Goal: Task Accomplishment & Management: Complete application form

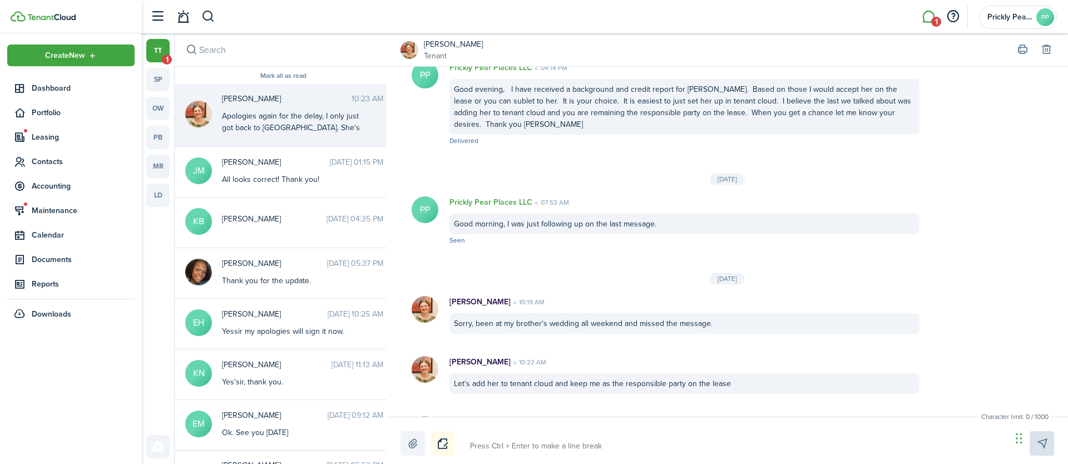
scroll to position [1579, 0]
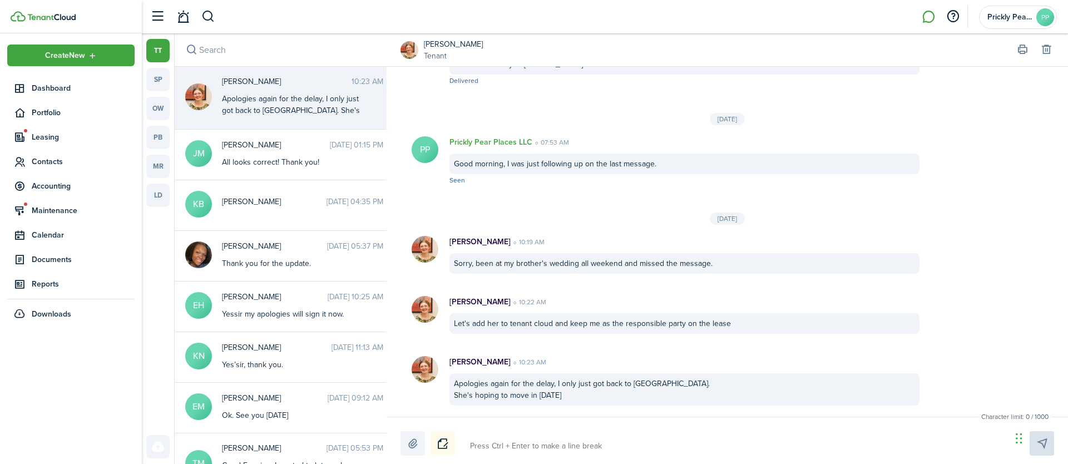
click at [294, 93] on div "Apologies again for the delay, I only just got back to [GEOGRAPHIC_DATA]. She's…" at bounding box center [291, 110] width 139 height 35
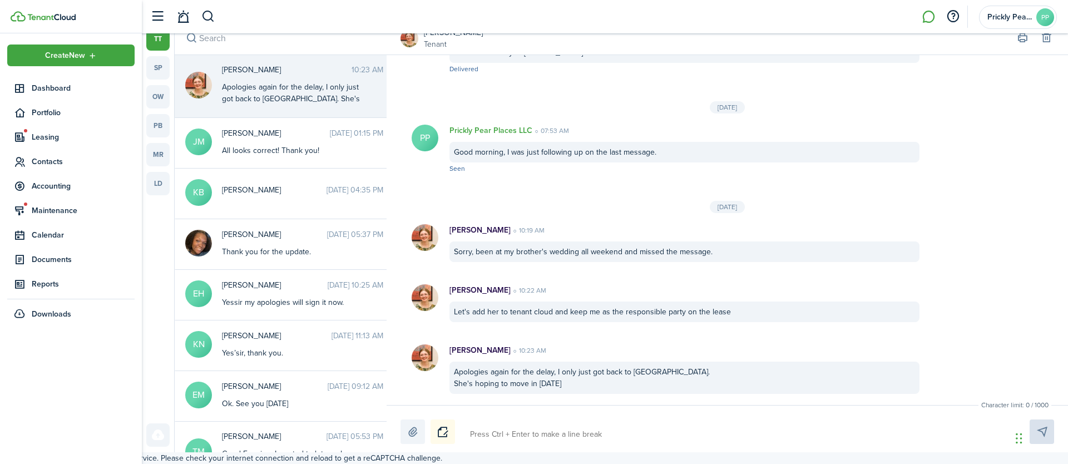
click at [536, 437] on textarea at bounding box center [736, 434] width 541 height 19
type textarea "O"
type textarea "Ok"
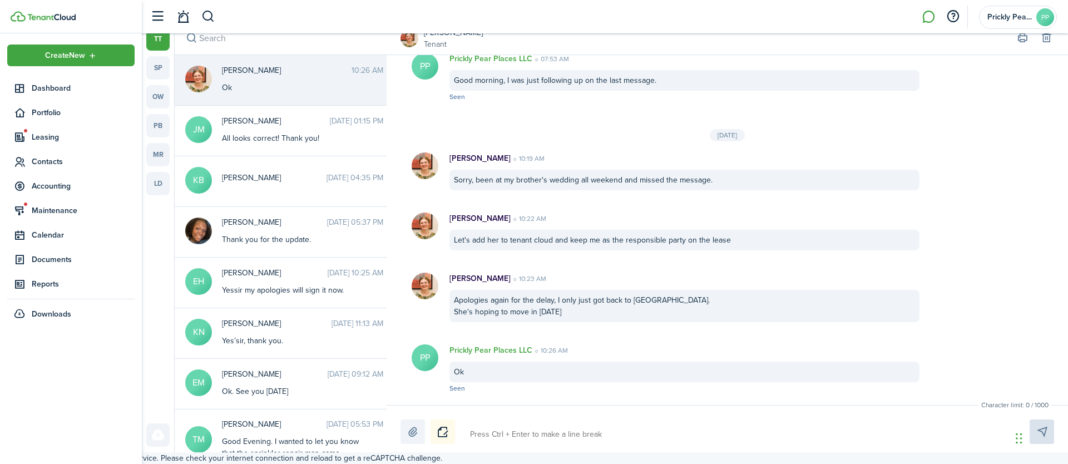
scroll to position [1651, 0]
click at [46, 119] on span "Portfolio" at bounding box center [70, 113] width 127 height 22
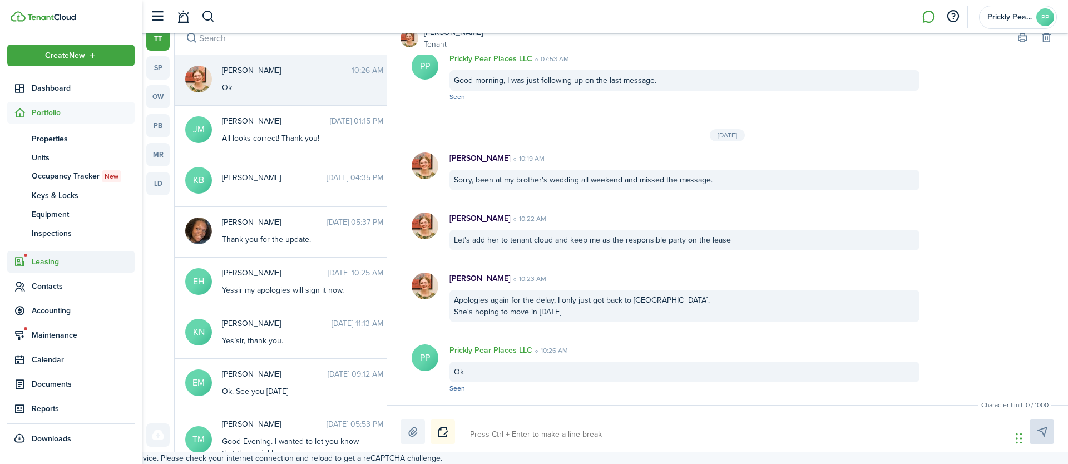
click at [49, 259] on span "Leasing" at bounding box center [83, 262] width 103 height 12
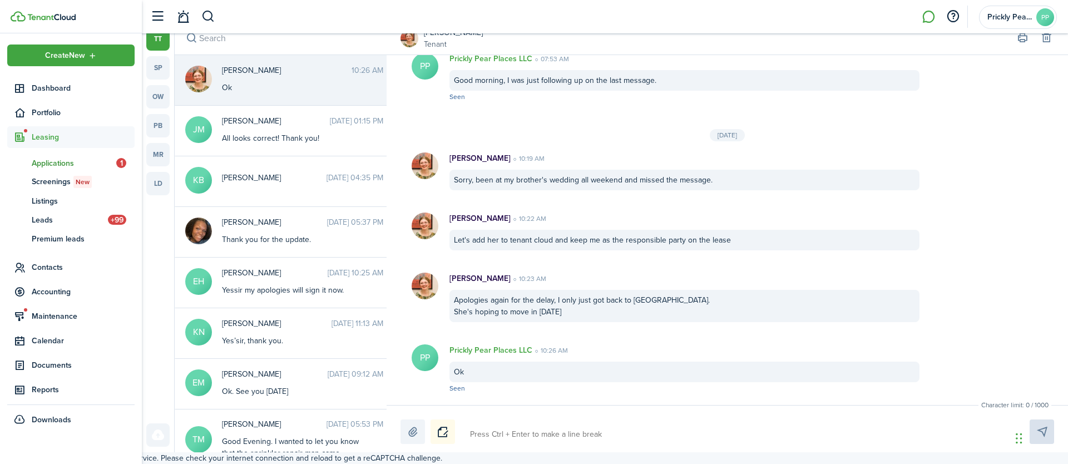
click at [62, 160] on span "Applications" at bounding box center [74, 163] width 85 height 12
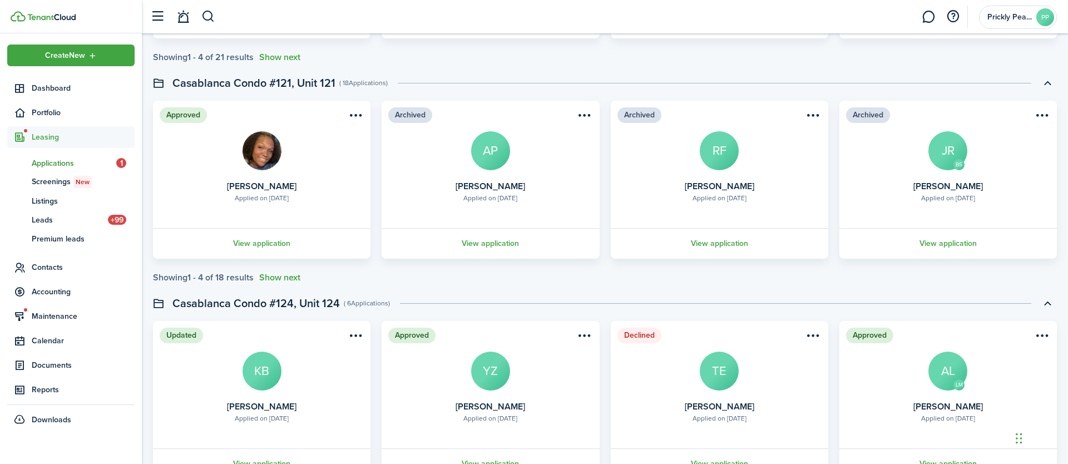
scroll to position [387, 0]
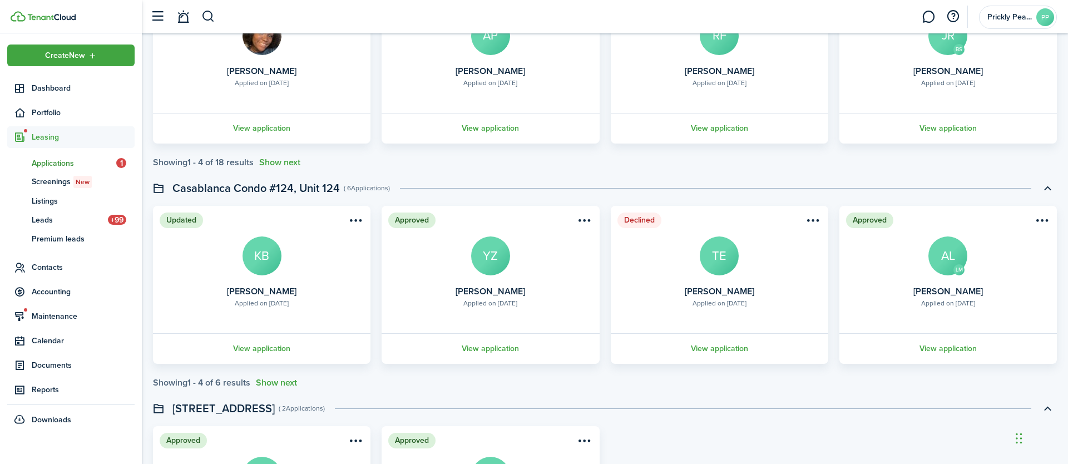
click at [274, 348] on link "View application" at bounding box center [261, 348] width 221 height 31
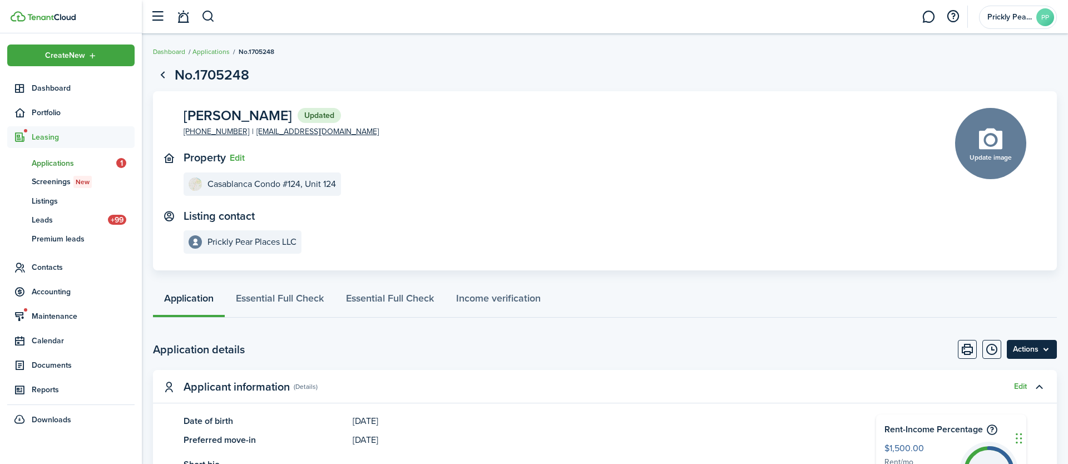
click at [1038, 347] on menu-btn "Actions" at bounding box center [1032, 349] width 50 height 19
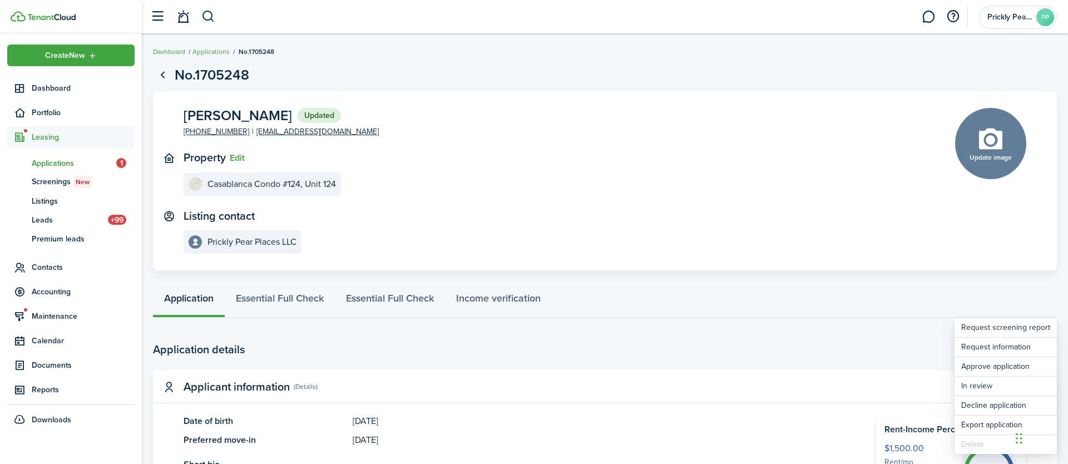
scroll to position [105, 0]
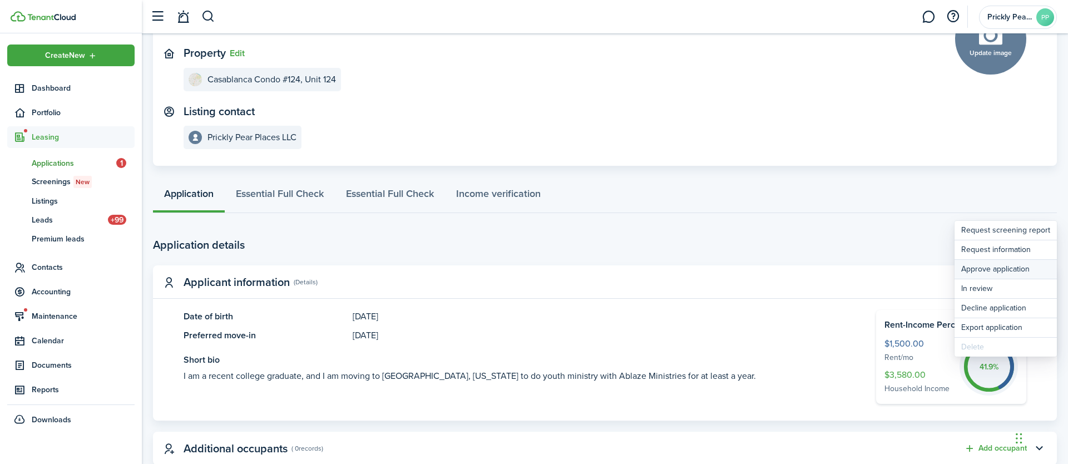
click at [984, 270] on button "Approve application" at bounding box center [1006, 269] width 102 height 19
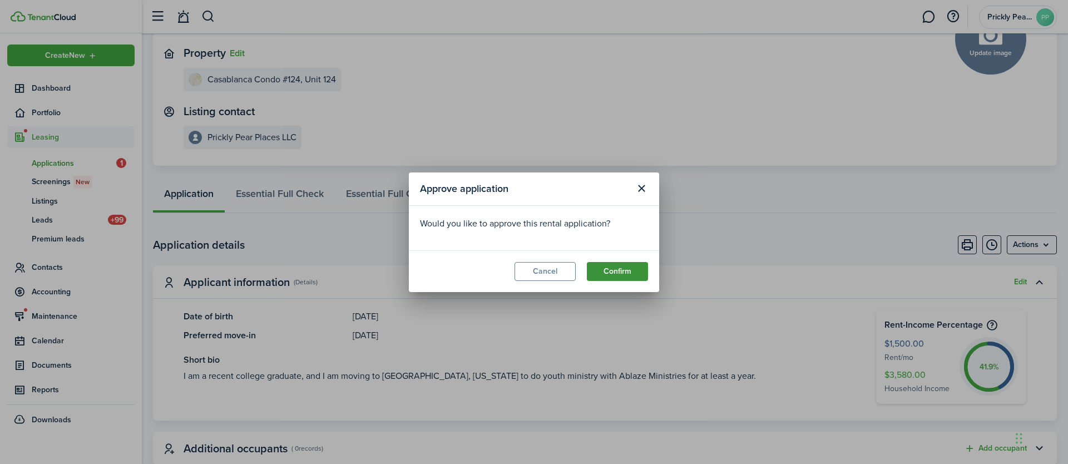
click at [621, 275] on button "Confirm" at bounding box center [617, 271] width 61 height 19
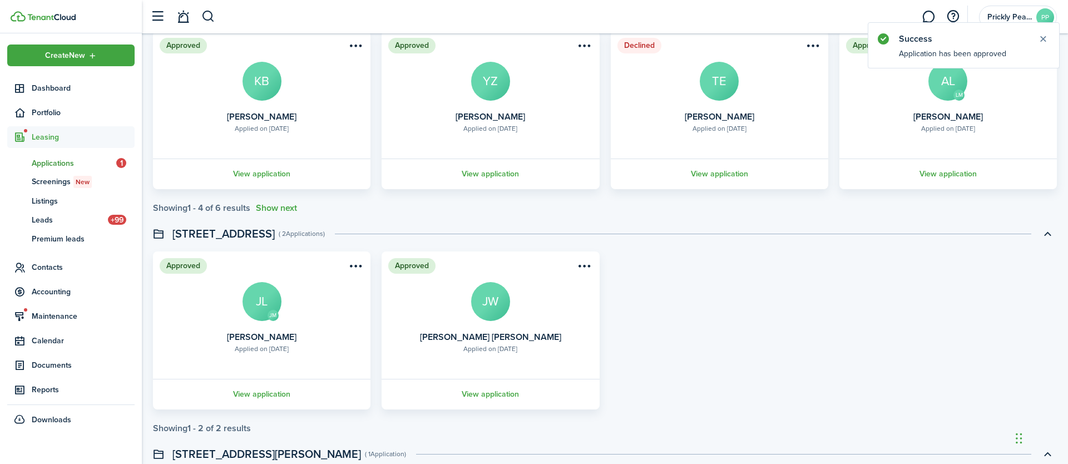
scroll to position [430, 0]
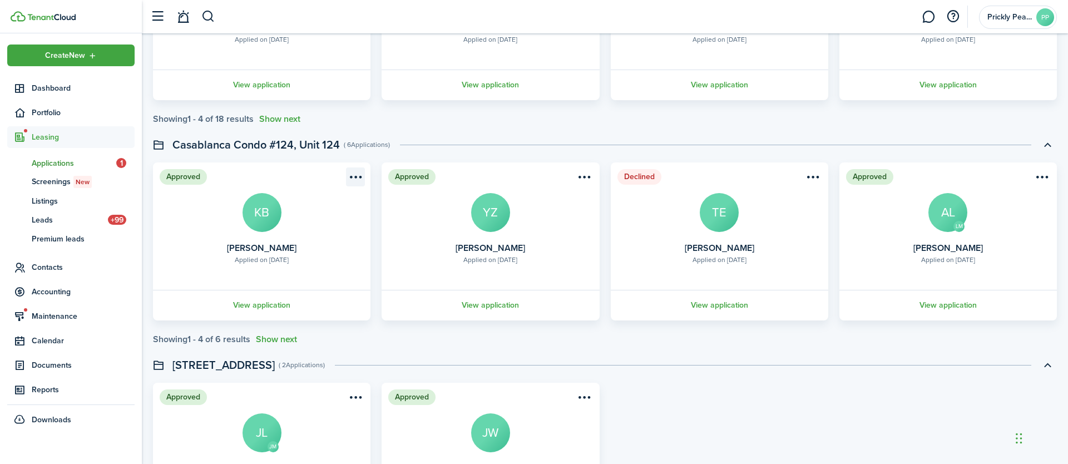
click at [353, 174] on menu-btn-icon "Open menu" at bounding box center [355, 176] width 19 height 19
click at [204, 279] on card "Approved Applied on [DATE] [PERSON_NAME] KB View application" at bounding box center [262, 241] width 218 height 158
click at [243, 305] on link "View application" at bounding box center [261, 305] width 221 height 31
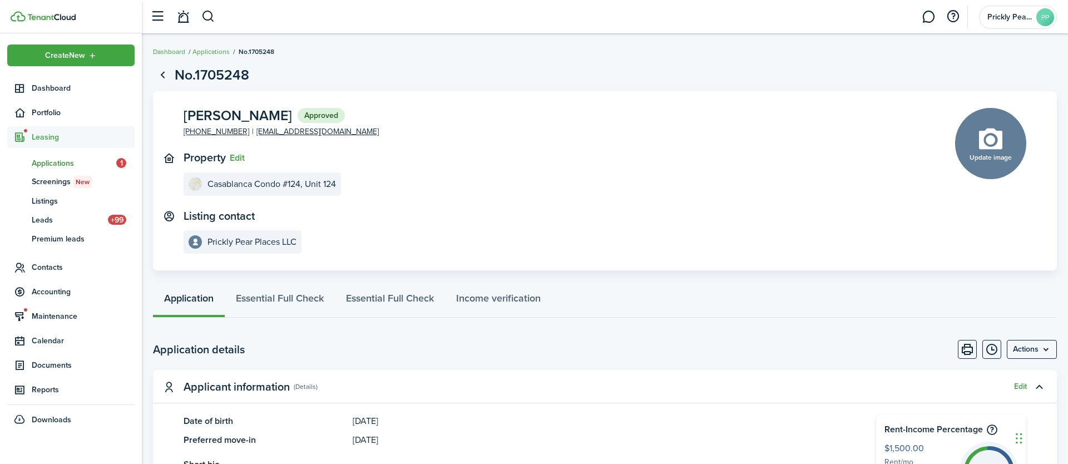
scroll to position [243, 0]
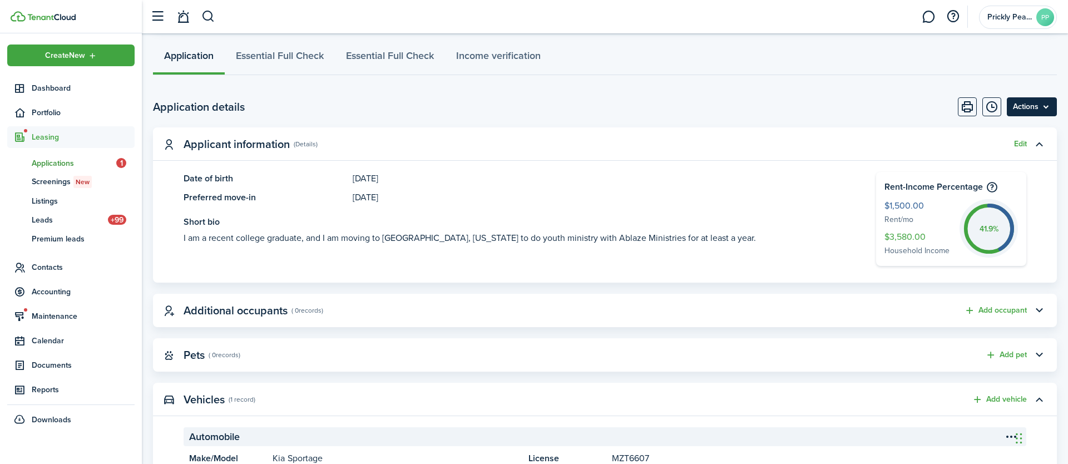
click at [1037, 107] on menu-btn "Actions" at bounding box center [1032, 106] width 50 height 19
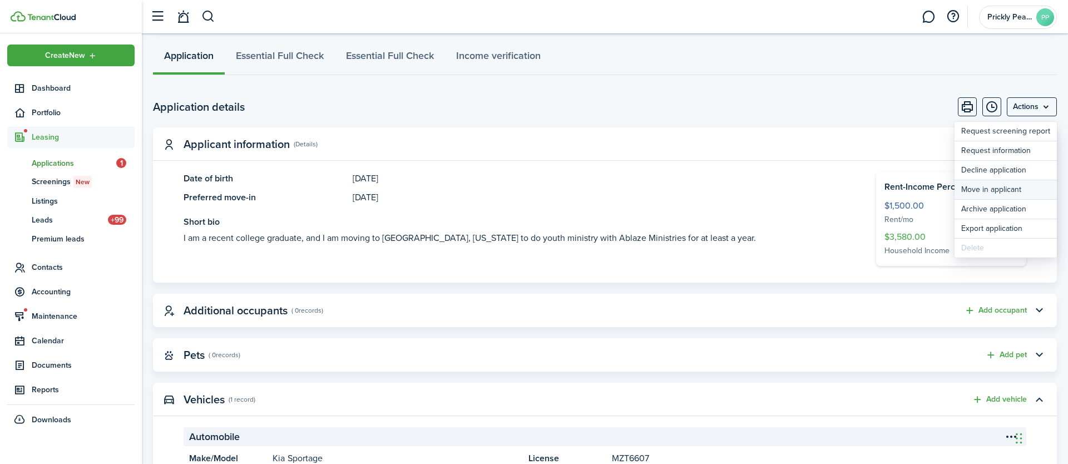
click at [999, 193] on button "Move in applicant" at bounding box center [1006, 189] width 102 height 19
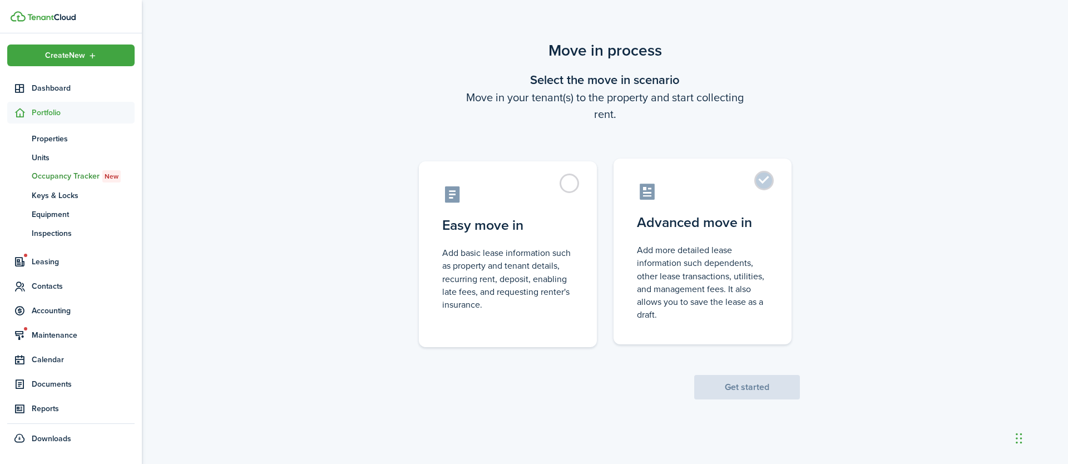
click at [764, 186] on label "Advanced move in Add more detailed lease information such dependents, other lea…" at bounding box center [703, 252] width 178 height 186
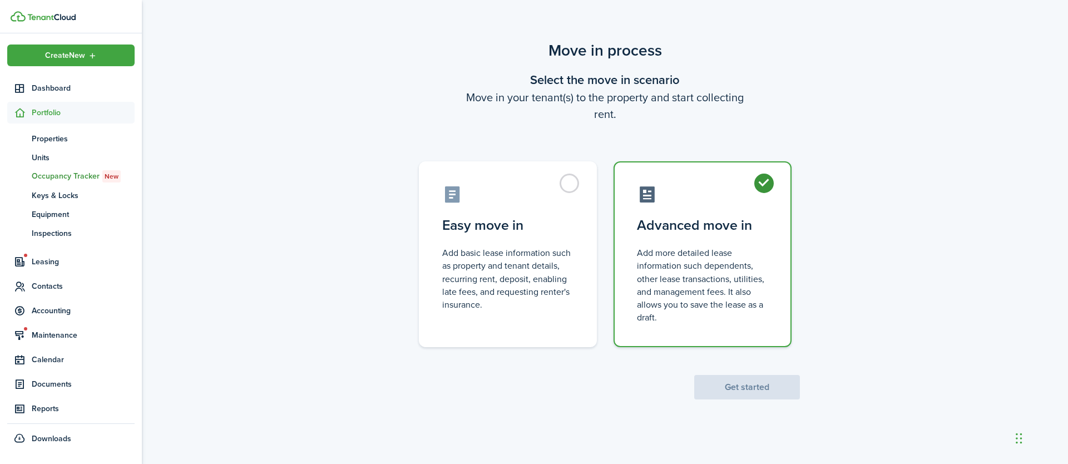
radio input "true"
click at [772, 386] on button "Get started" at bounding box center [747, 387] width 106 height 24
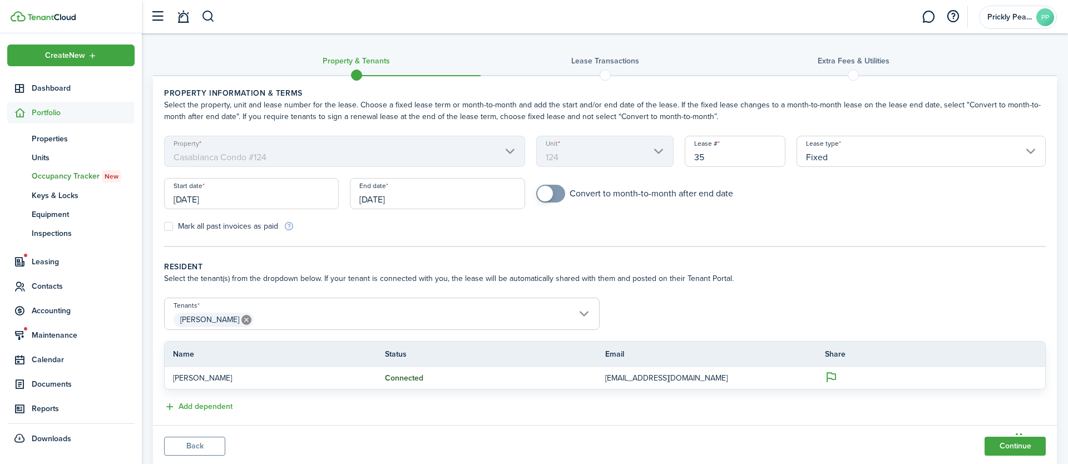
click at [305, 213] on div "Start date [DATE]" at bounding box center [252, 199] width 186 height 42
click at [313, 194] on input "[DATE]" at bounding box center [251, 193] width 175 height 31
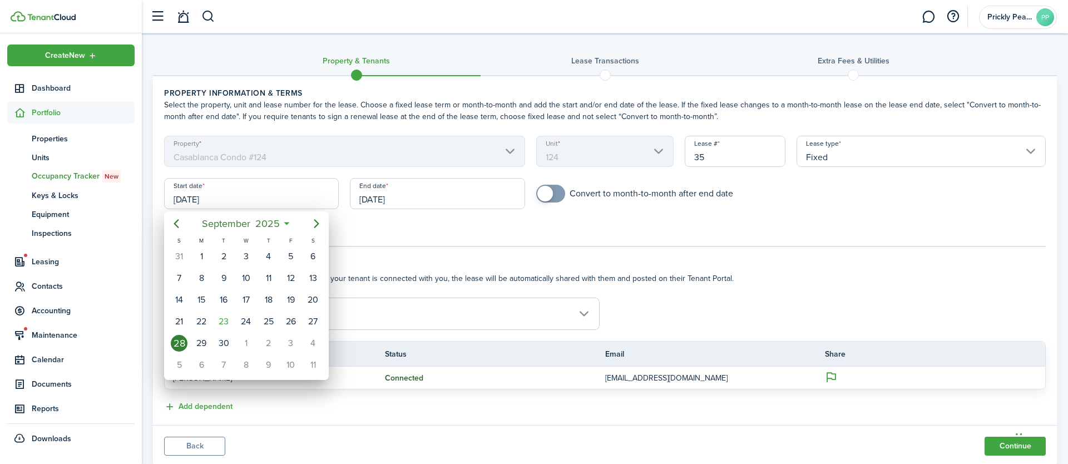
click at [321, 190] on div at bounding box center [534, 232] width 1246 height 642
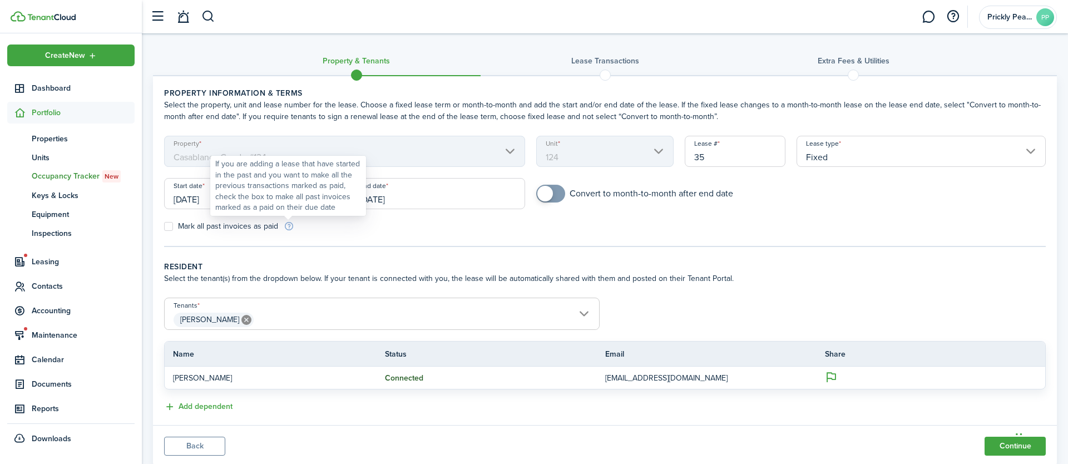
click at [299, 201] on div "If you are adding a lease that have started in the past and you want to make al…" at bounding box center [288, 186] width 146 height 55
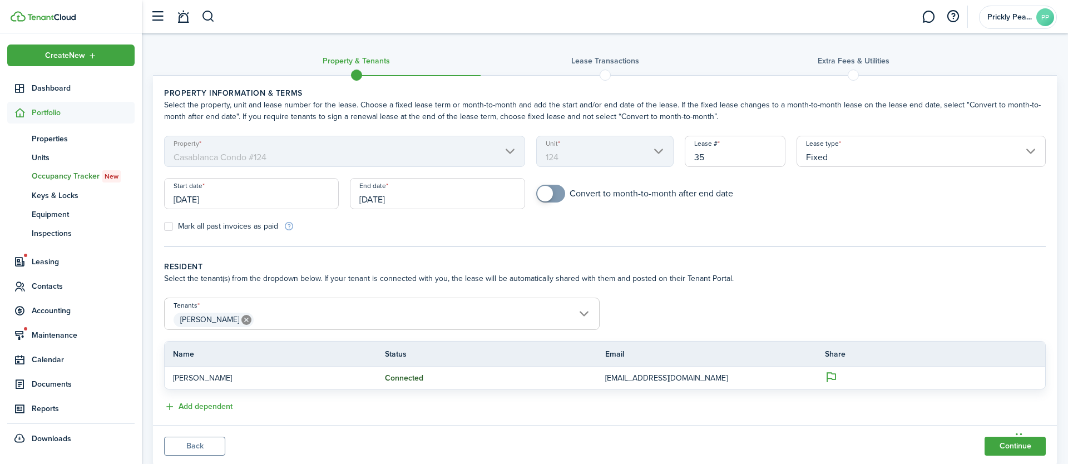
click at [176, 240] on tc-wizard-step "Property information & terms Select the property, unit and lease number for the…" at bounding box center [605, 167] width 882 height 160
click at [857, 152] on input "Fixed" at bounding box center [921, 151] width 249 height 31
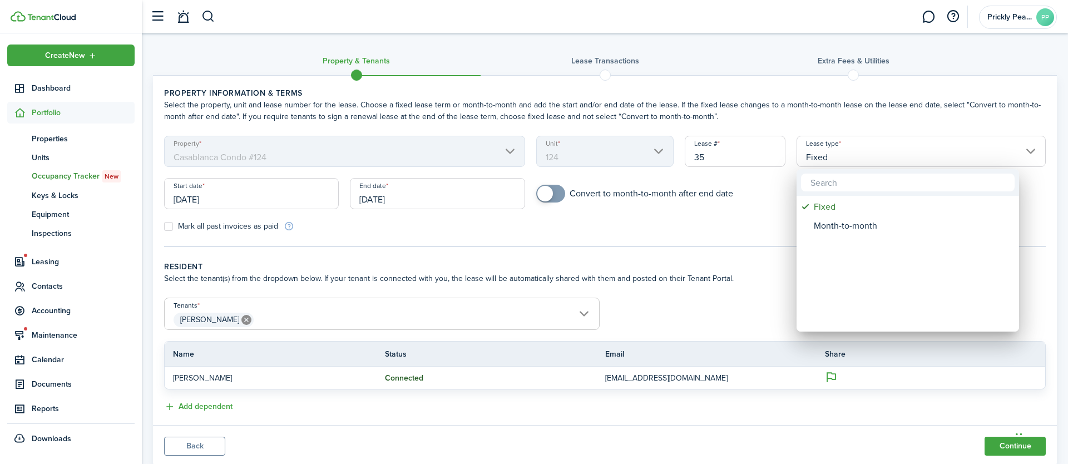
click at [714, 231] on div at bounding box center [534, 232] width 1246 height 642
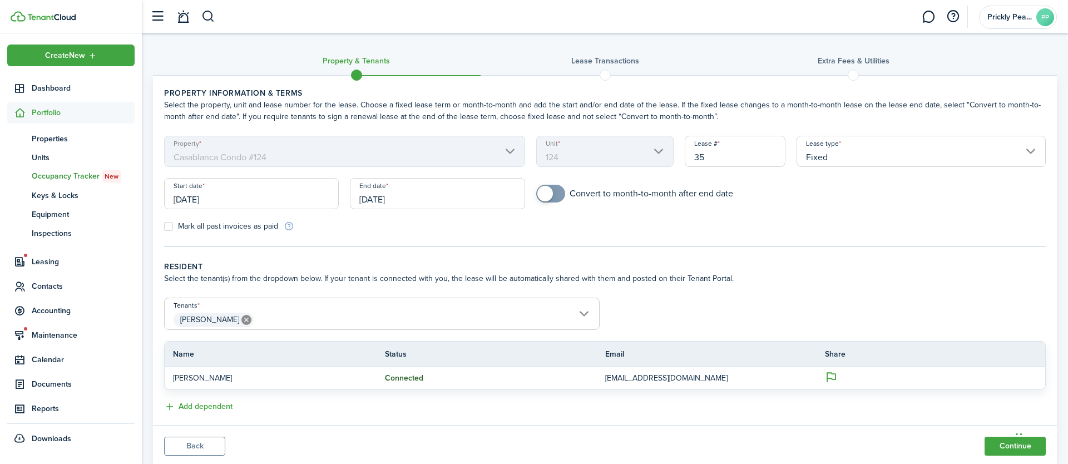
click at [387, 206] on input "[DATE]" at bounding box center [437, 193] width 175 height 31
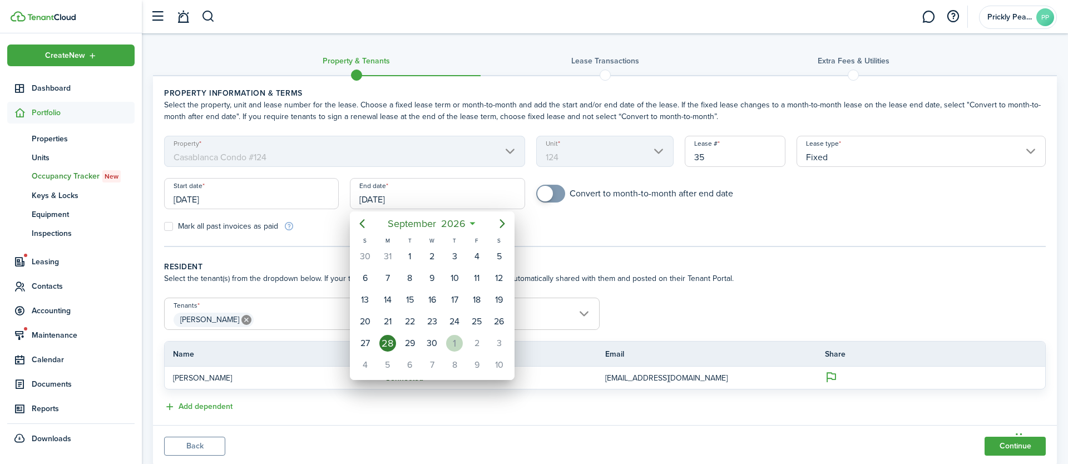
click at [450, 347] on div "1" at bounding box center [454, 343] width 17 height 17
type input "[DATE]"
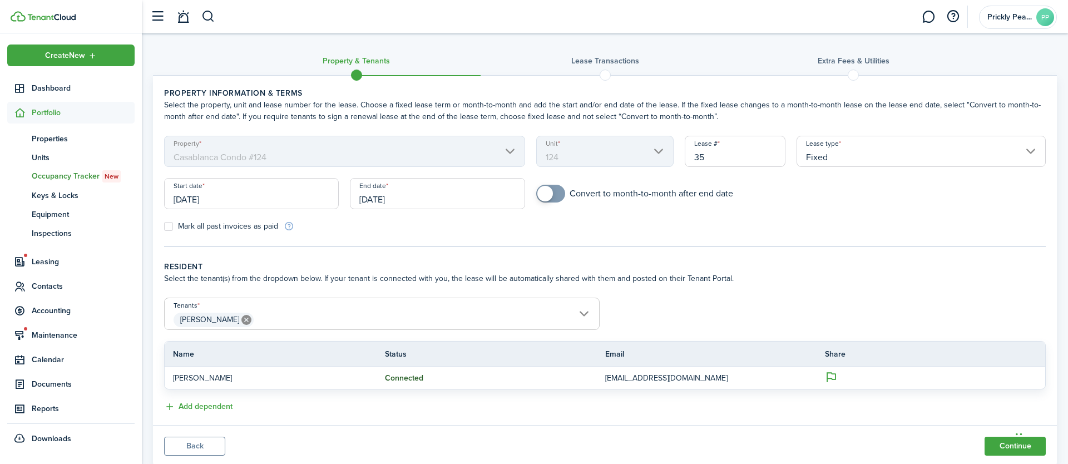
click at [292, 199] on input "[DATE]" at bounding box center [251, 193] width 175 height 31
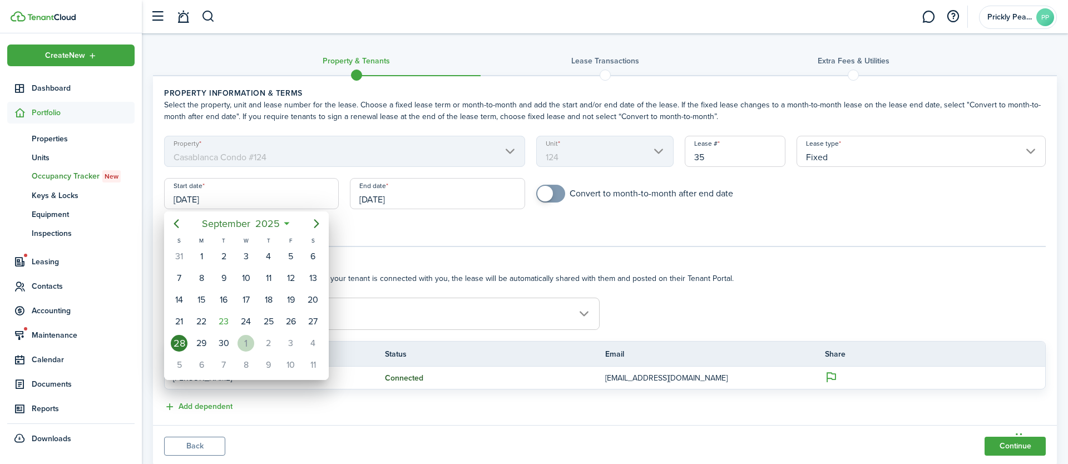
click at [248, 344] on div "1" at bounding box center [246, 343] width 17 height 17
type input "[DATE]"
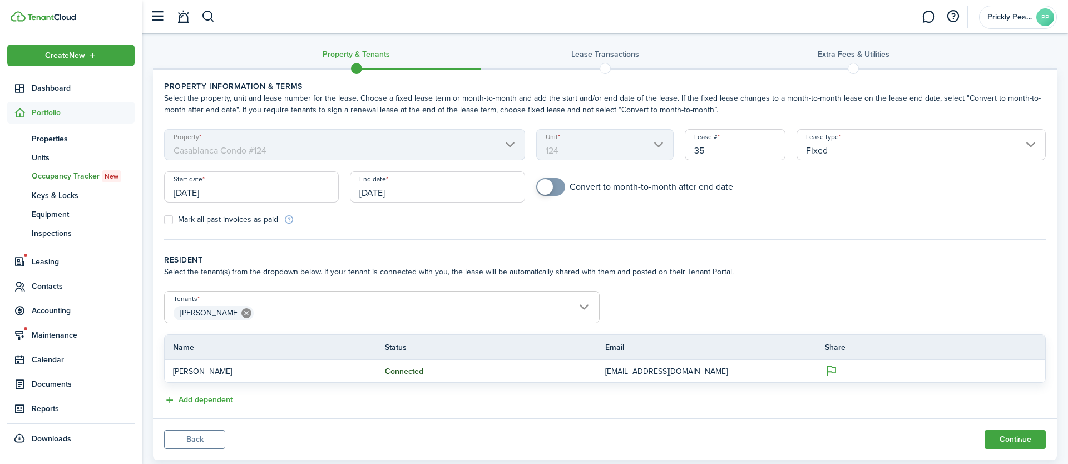
scroll to position [14, 0]
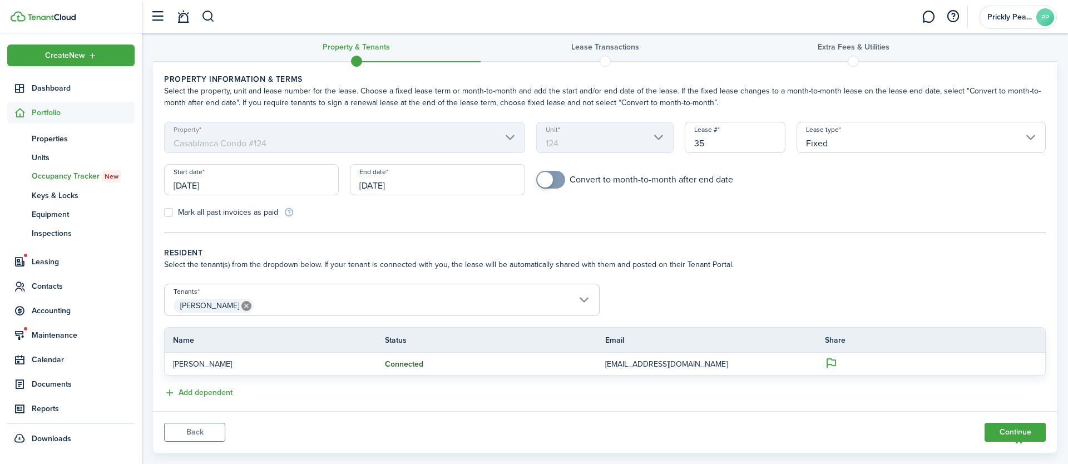
click at [845, 134] on input "Fixed" at bounding box center [921, 137] width 249 height 31
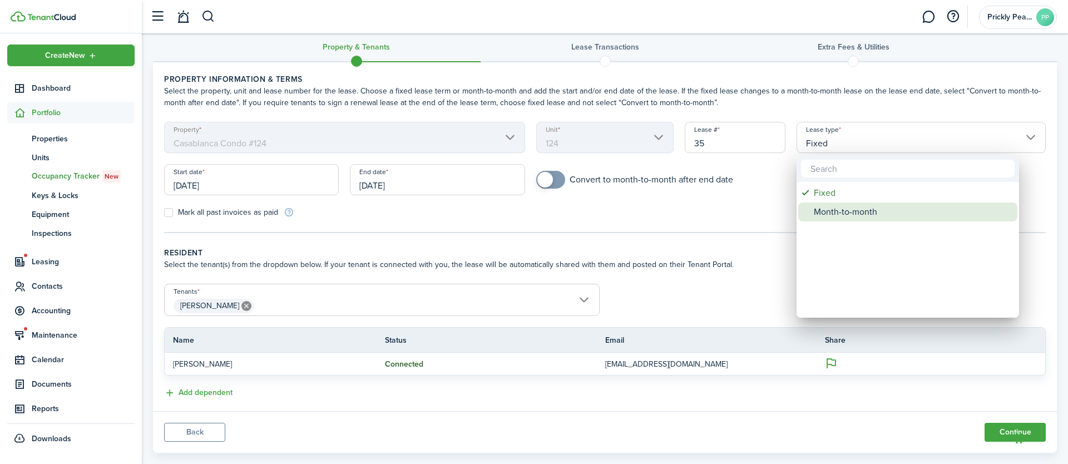
click at [839, 210] on div "Month-to-month" at bounding box center [912, 212] width 197 height 19
type input "Month-to-month"
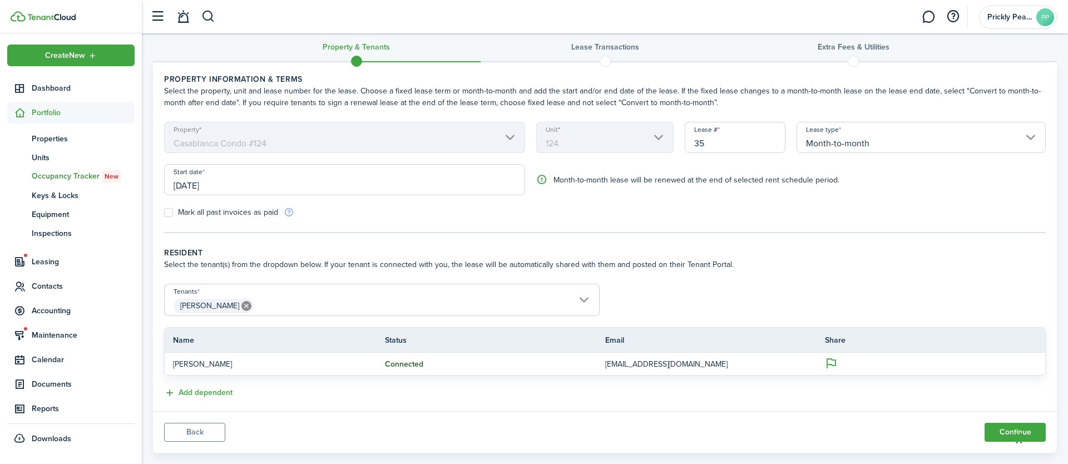
click at [764, 146] on input "35" at bounding box center [735, 137] width 101 height 31
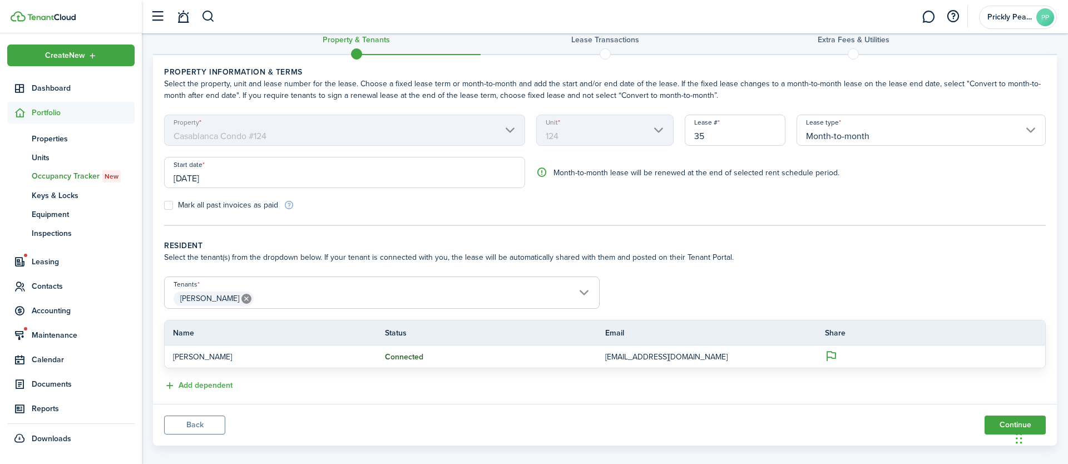
scroll to position [0, 0]
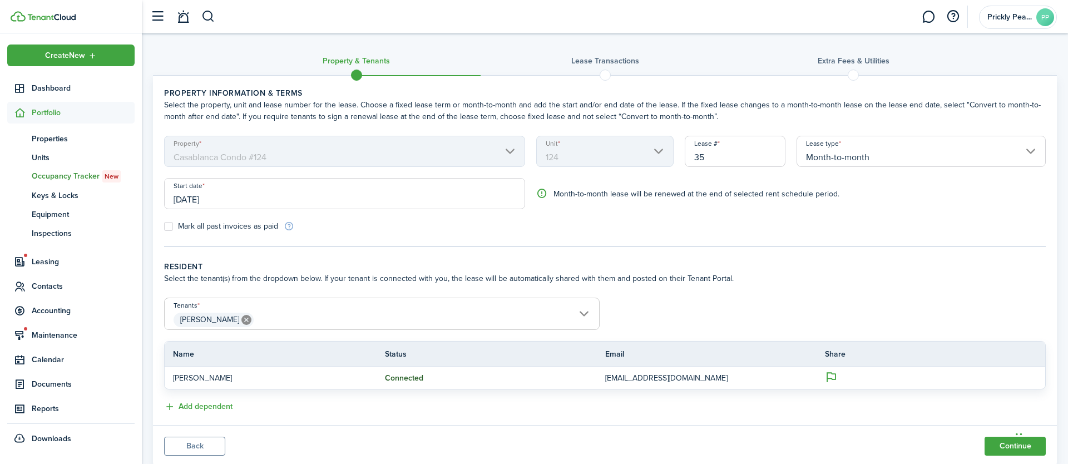
click at [631, 66] on h3 "Lease Transactions" at bounding box center [605, 61] width 68 height 12
click at [611, 75] on span at bounding box center [605, 75] width 17 height 17
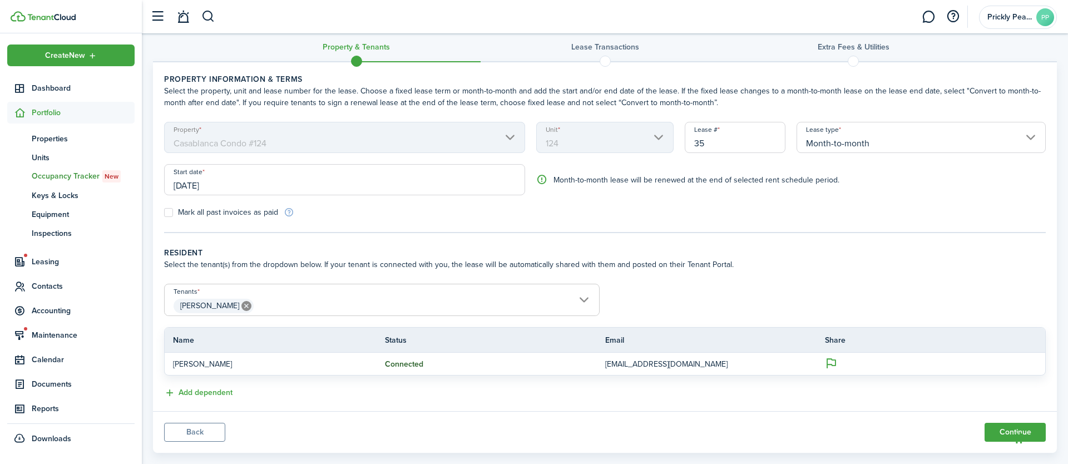
scroll to position [33, 0]
